Goal: Navigation & Orientation: Understand site structure

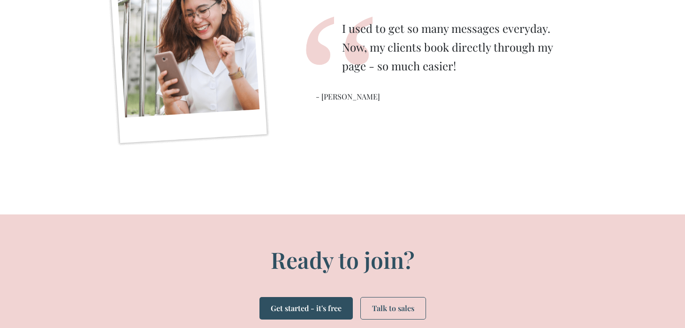
scroll to position [2298, 0]
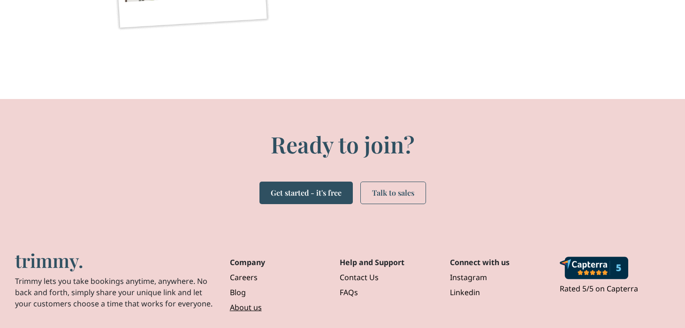
click at [244, 305] on link "About us" at bounding box center [277, 305] width 95 height 15
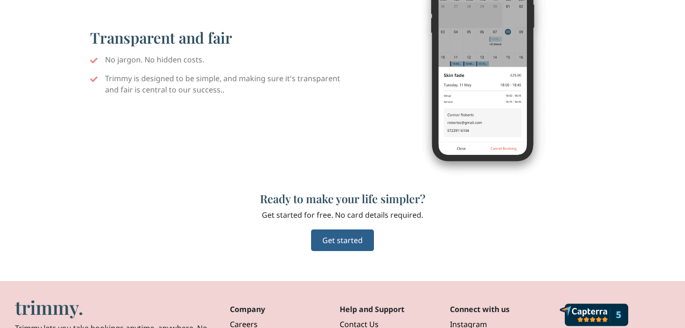
scroll to position [905, 0]
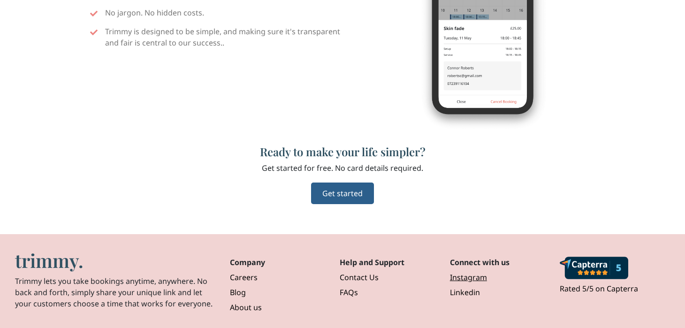
click at [458, 279] on link "Instagram" at bounding box center [497, 275] width 95 height 15
click at [250, 280] on link "Careers" at bounding box center [277, 275] width 95 height 15
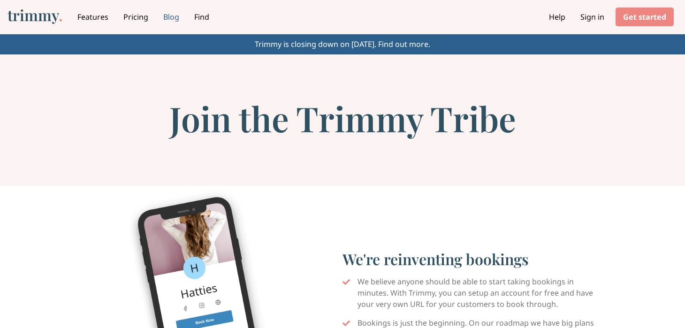
click at [175, 17] on link "Blog" at bounding box center [171, 16] width 16 height 11
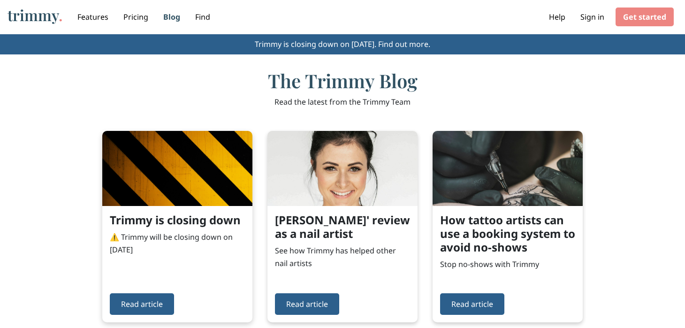
click at [161, 192] on img at bounding box center [177, 168] width 150 height 75
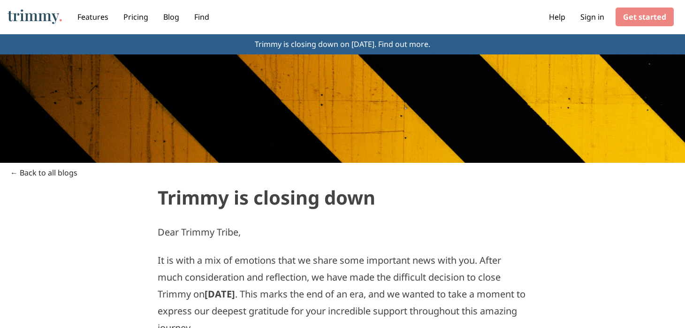
scroll to position [622, 0]
